Goal: Task Accomplishment & Management: Complete application form

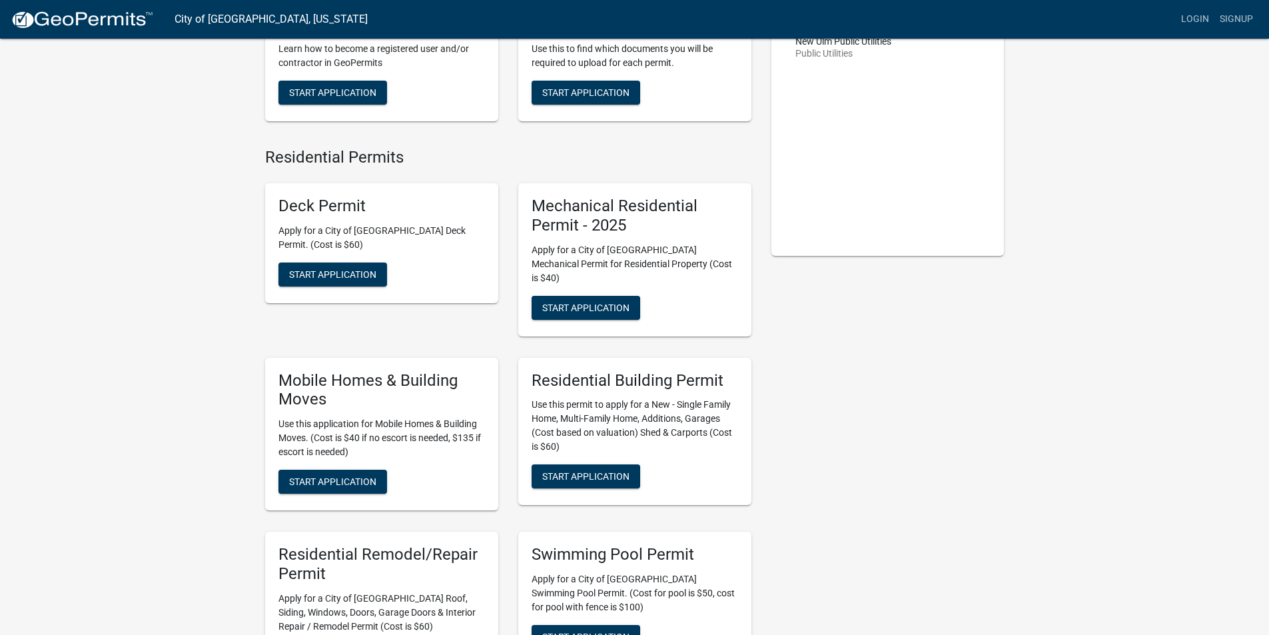
scroll to position [200, 0]
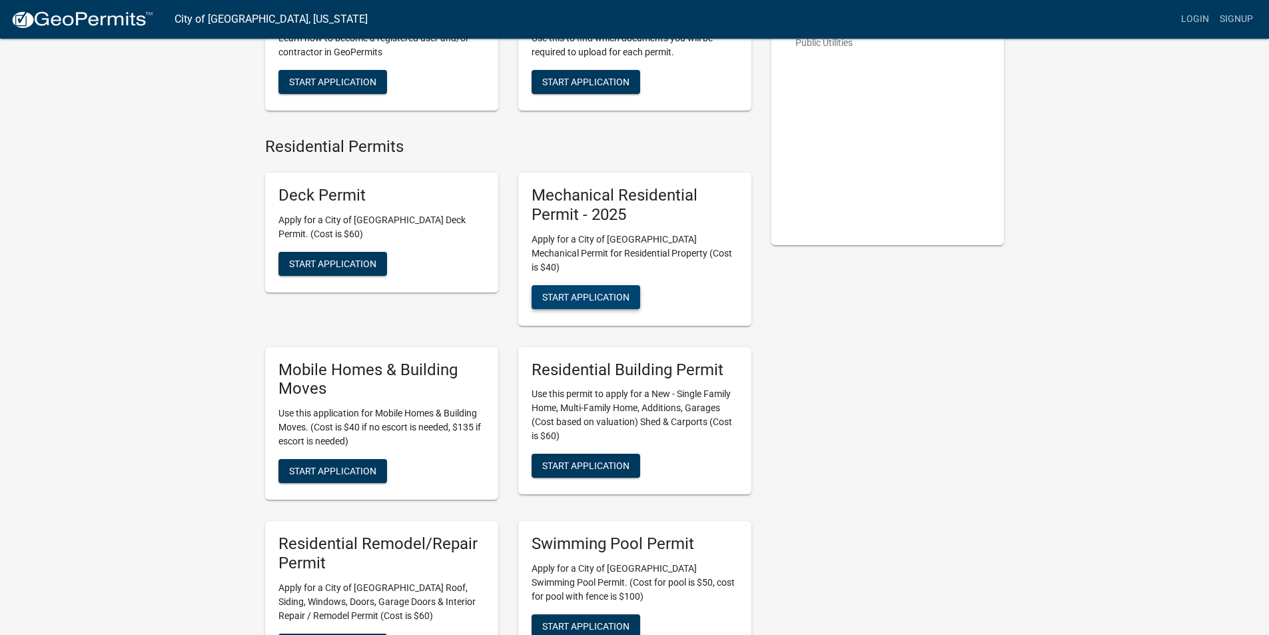
click at [593, 291] on span "Start Application" at bounding box center [585, 296] width 87 height 11
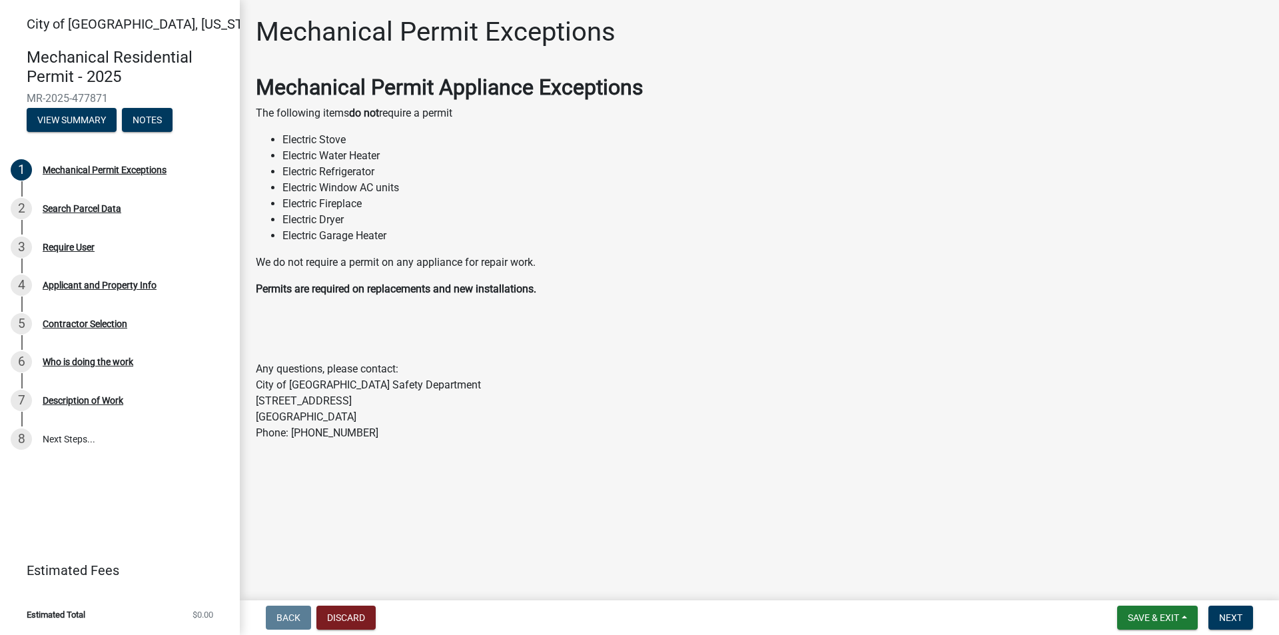
click at [748, 352] on div "Mechanical Permit Appliance Exceptions The following items do not require a per…" at bounding box center [759, 258] width 1007 height 366
click at [1232, 615] on span "Next" at bounding box center [1230, 617] width 23 height 11
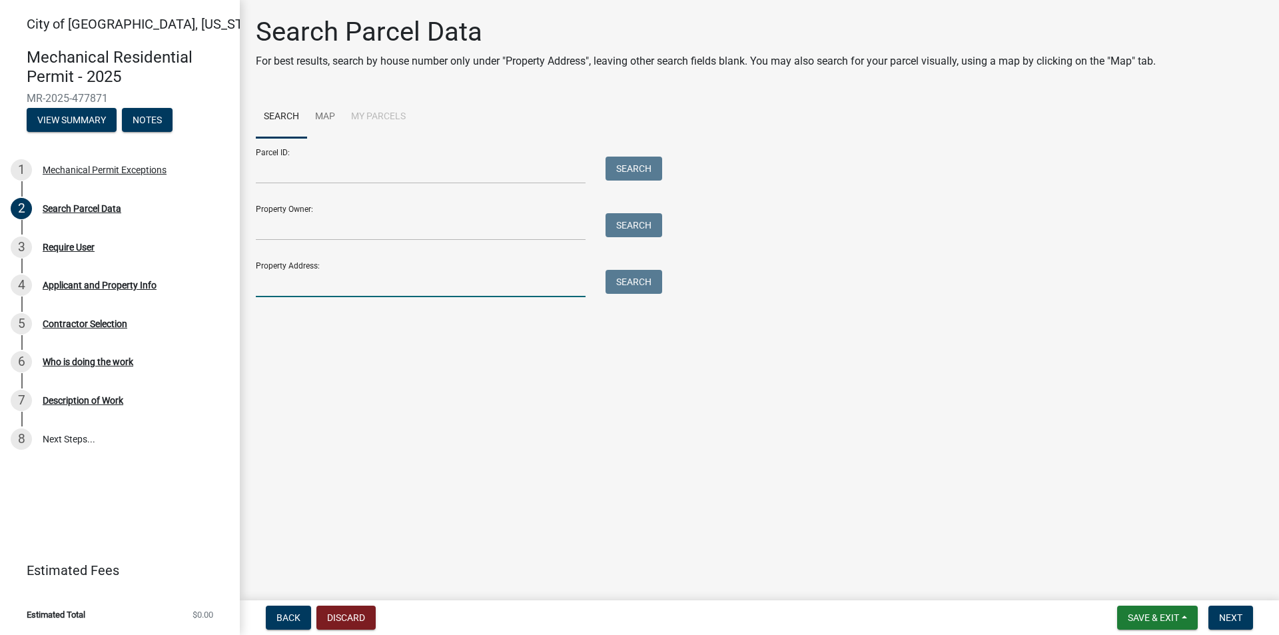
click at [321, 276] on input "Property Address:" at bounding box center [421, 283] width 330 height 27
paste input "[STREET_ADDRESS]"
type input "[STREET_ADDRESS]"
click at [637, 288] on button "Search" at bounding box center [633, 282] width 57 height 24
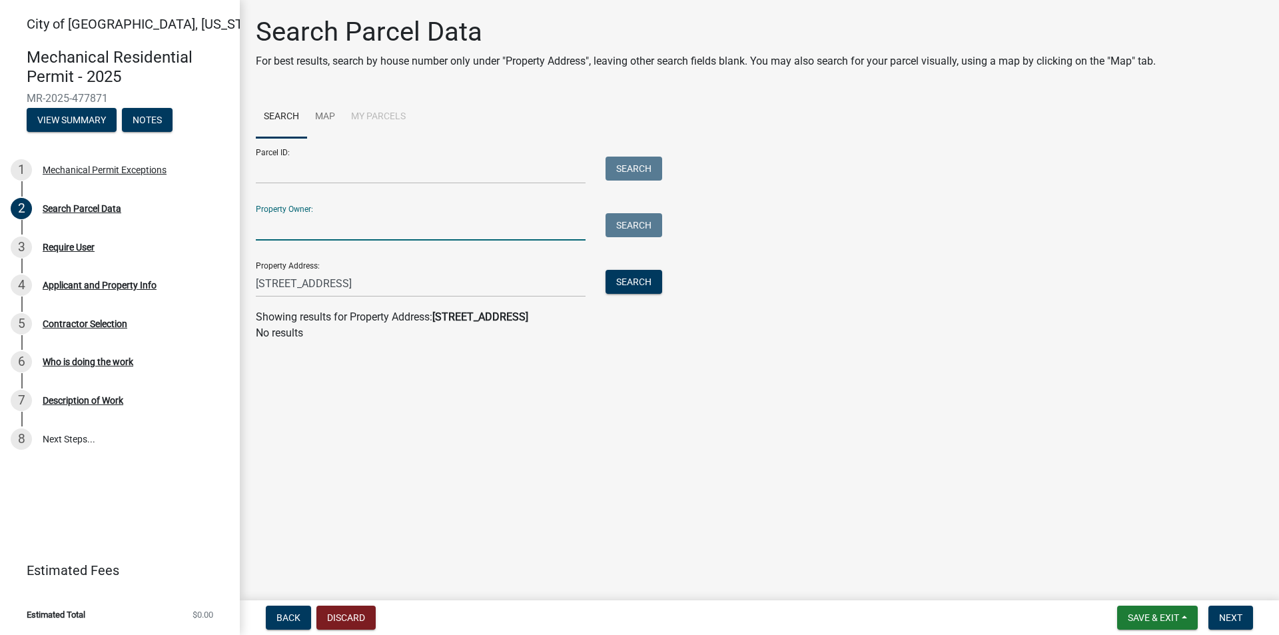
drag, startPoint x: 452, startPoint y: 225, endPoint x: 552, endPoint y: 236, distance: 100.5
click at [452, 226] on input "Property Owner:" at bounding box center [421, 226] width 330 height 27
paste input "[PERSON_NAME] and [PERSON_NAME]"
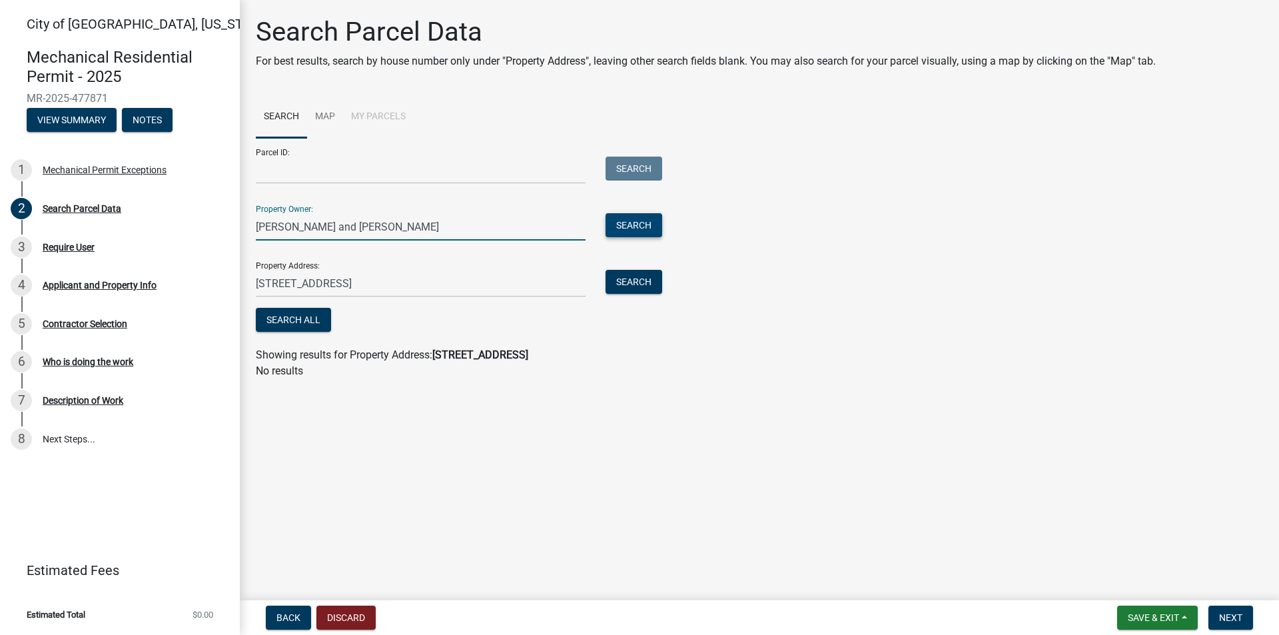
type input "[PERSON_NAME] and [PERSON_NAME]"
click at [621, 228] on button "Search" at bounding box center [633, 225] width 57 height 24
click at [336, 318] on div "Search All" at bounding box center [456, 321] width 400 height 27
drag, startPoint x: 317, startPoint y: 321, endPoint x: 404, endPoint y: 330, distance: 87.7
click at [319, 321] on button "Search All" at bounding box center [293, 320] width 75 height 24
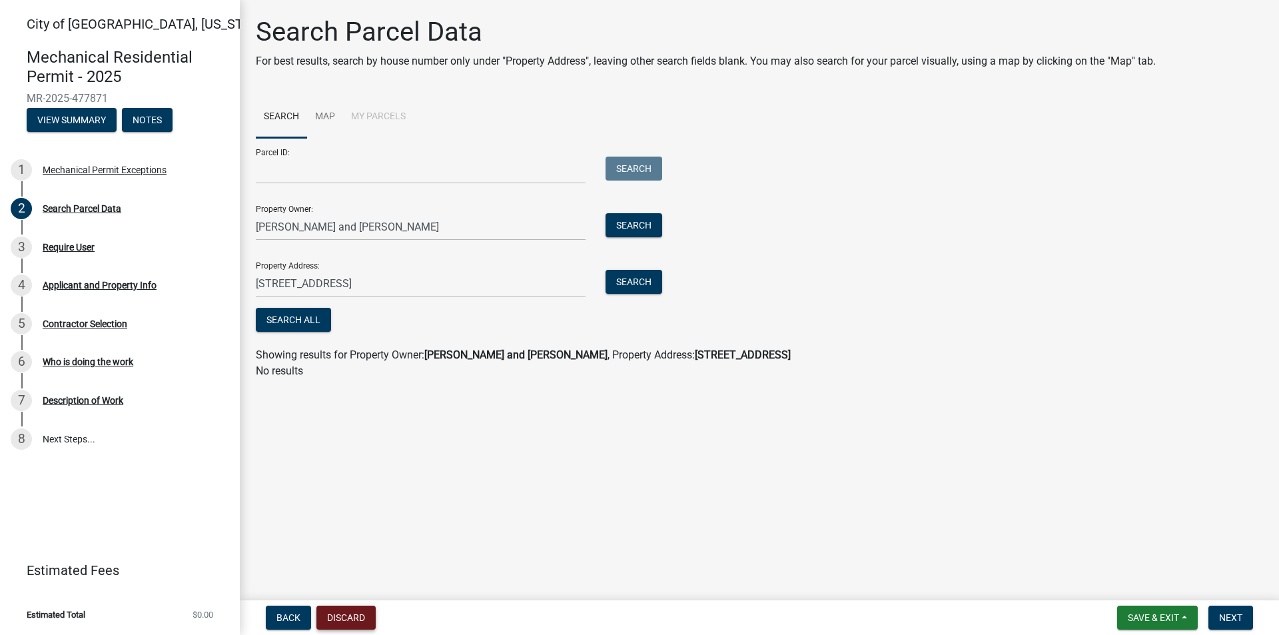
click at [352, 619] on button "Discard" at bounding box center [345, 617] width 59 height 24
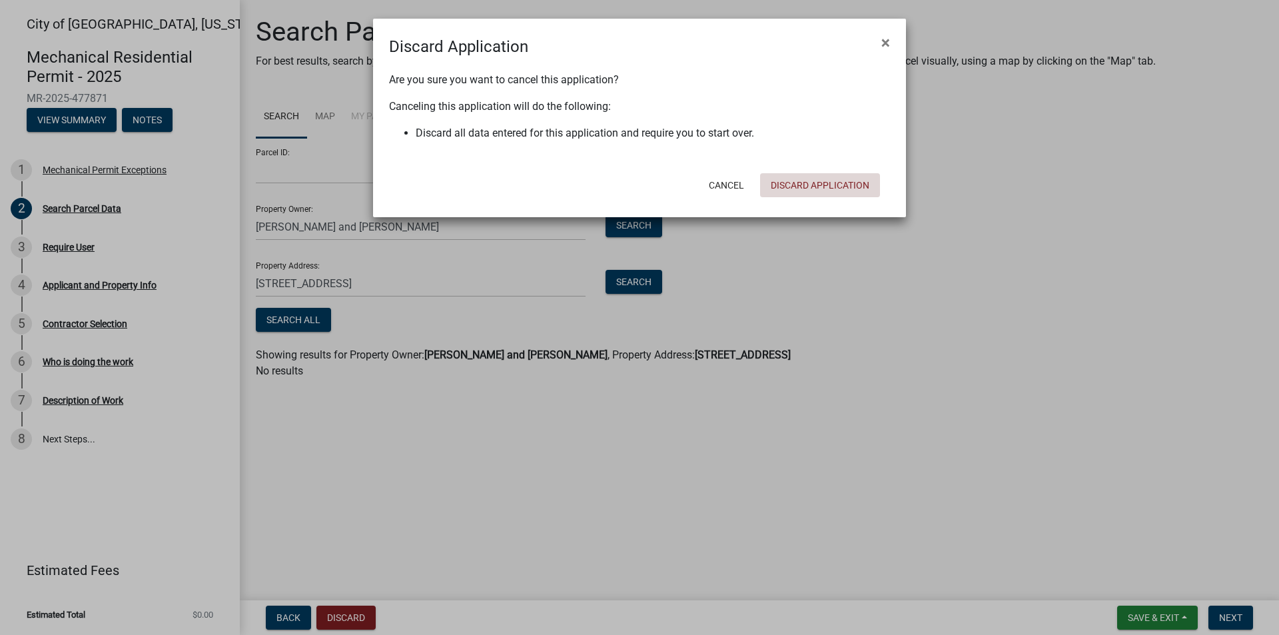
click at [804, 184] on button "Discard Application" at bounding box center [820, 185] width 120 height 24
